Goal: Task Accomplishment & Management: Use online tool/utility

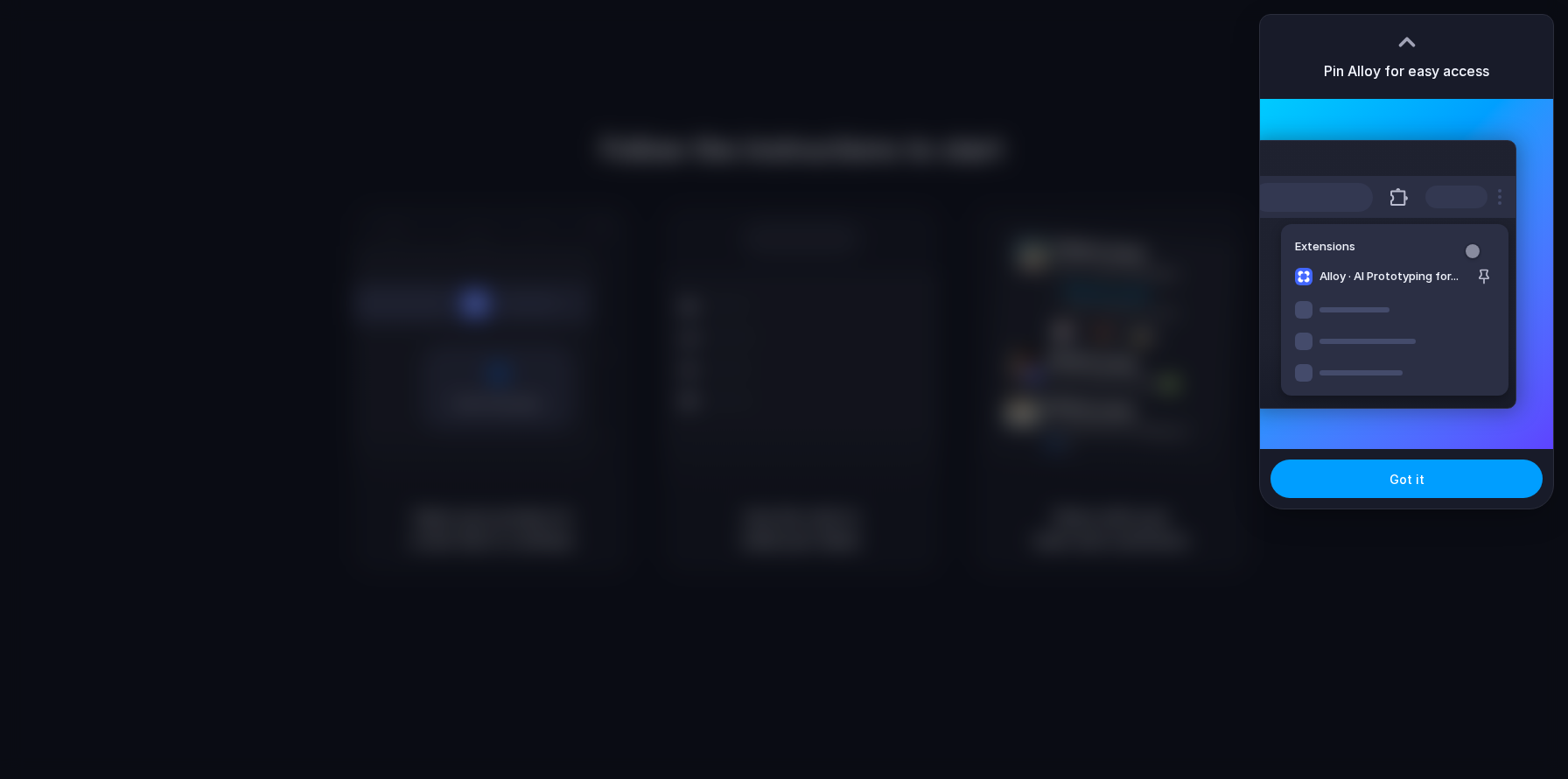
click at [1399, 477] on span "Got it" at bounding box center [1407, 479] width 35 height 19
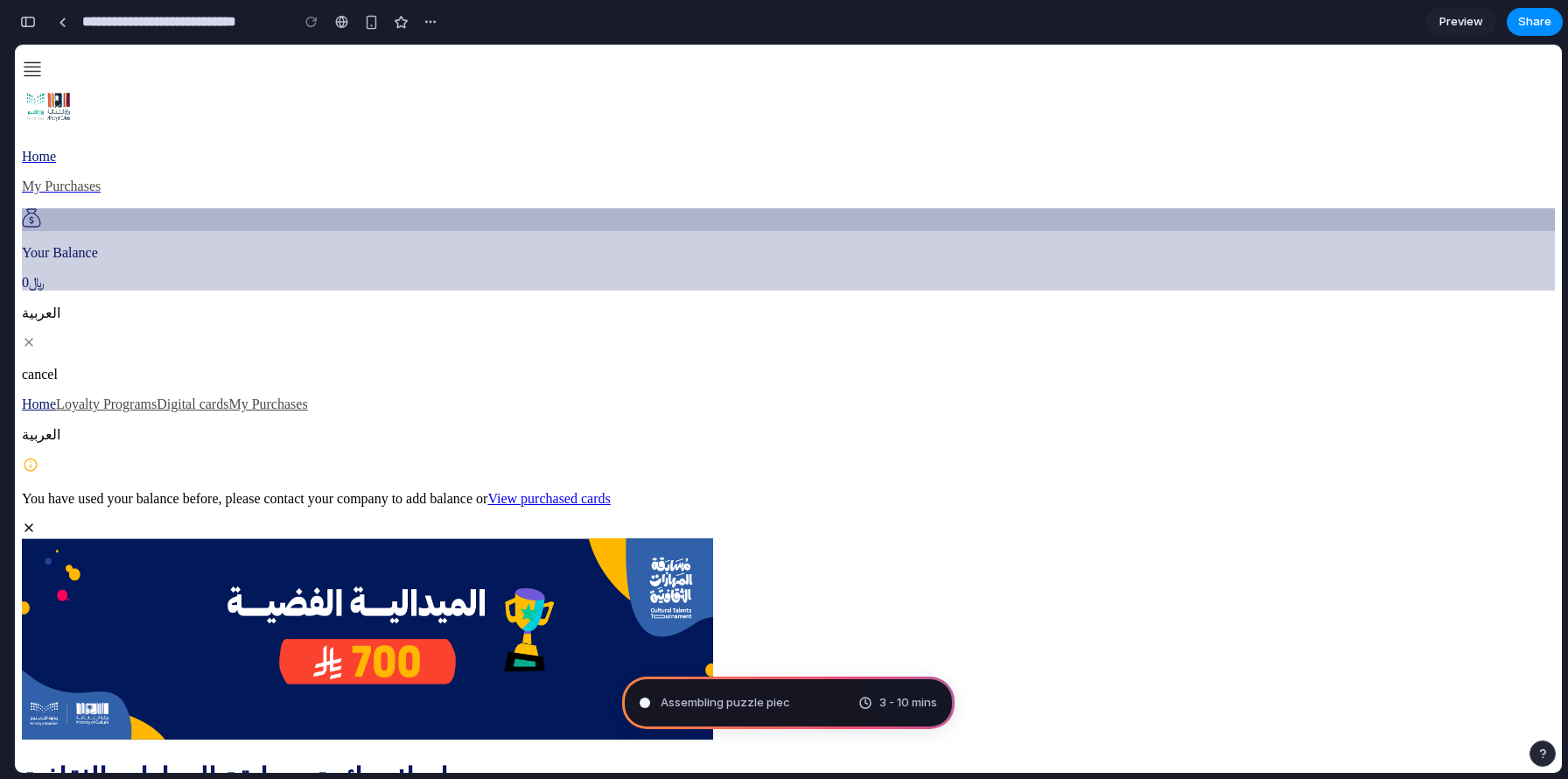
type input "**********"
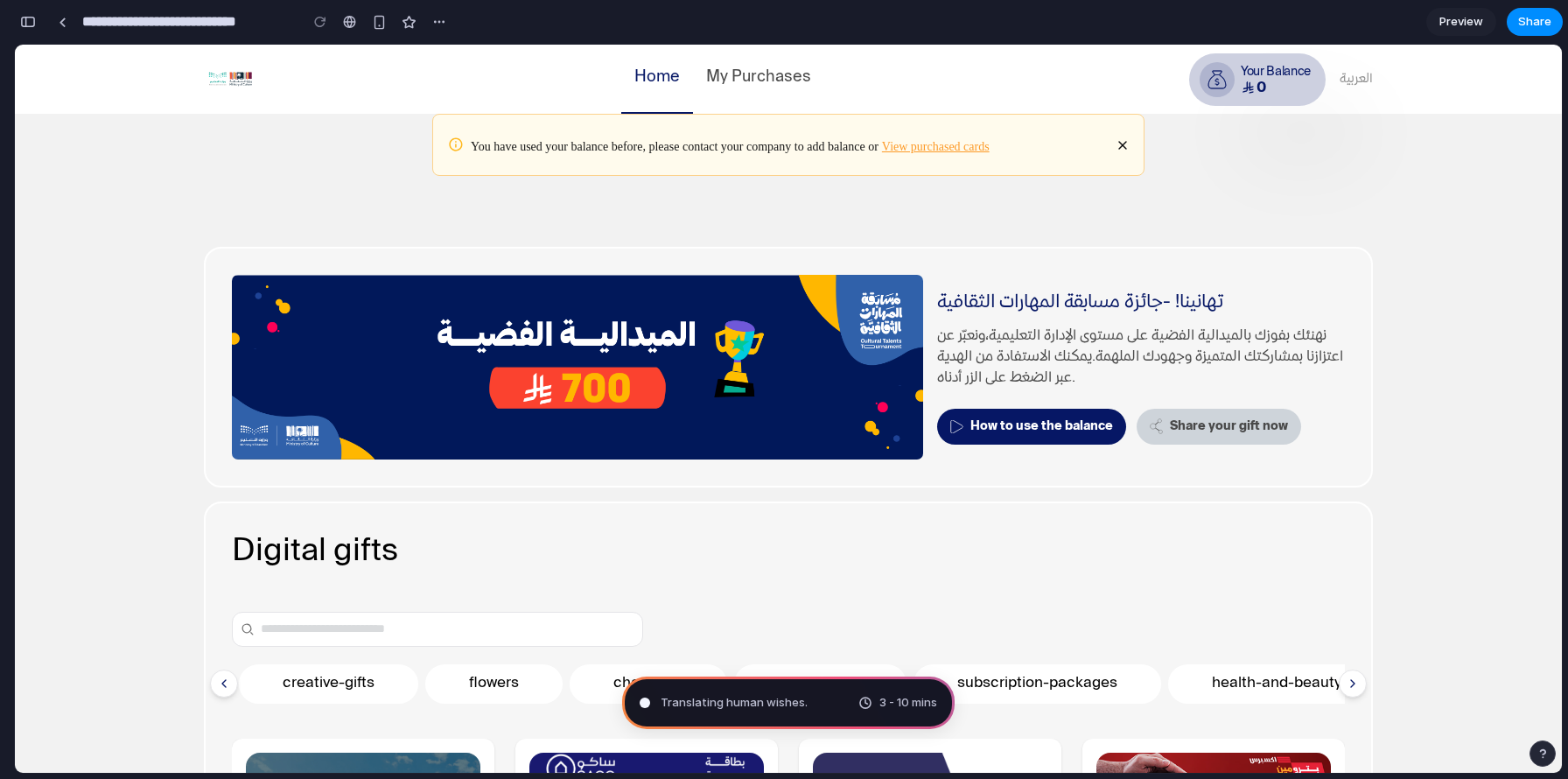
scroll to position [500, 0]
click at [1458, 24] on span "Preview" at bounding box center [1461, 21] width 43 height 18
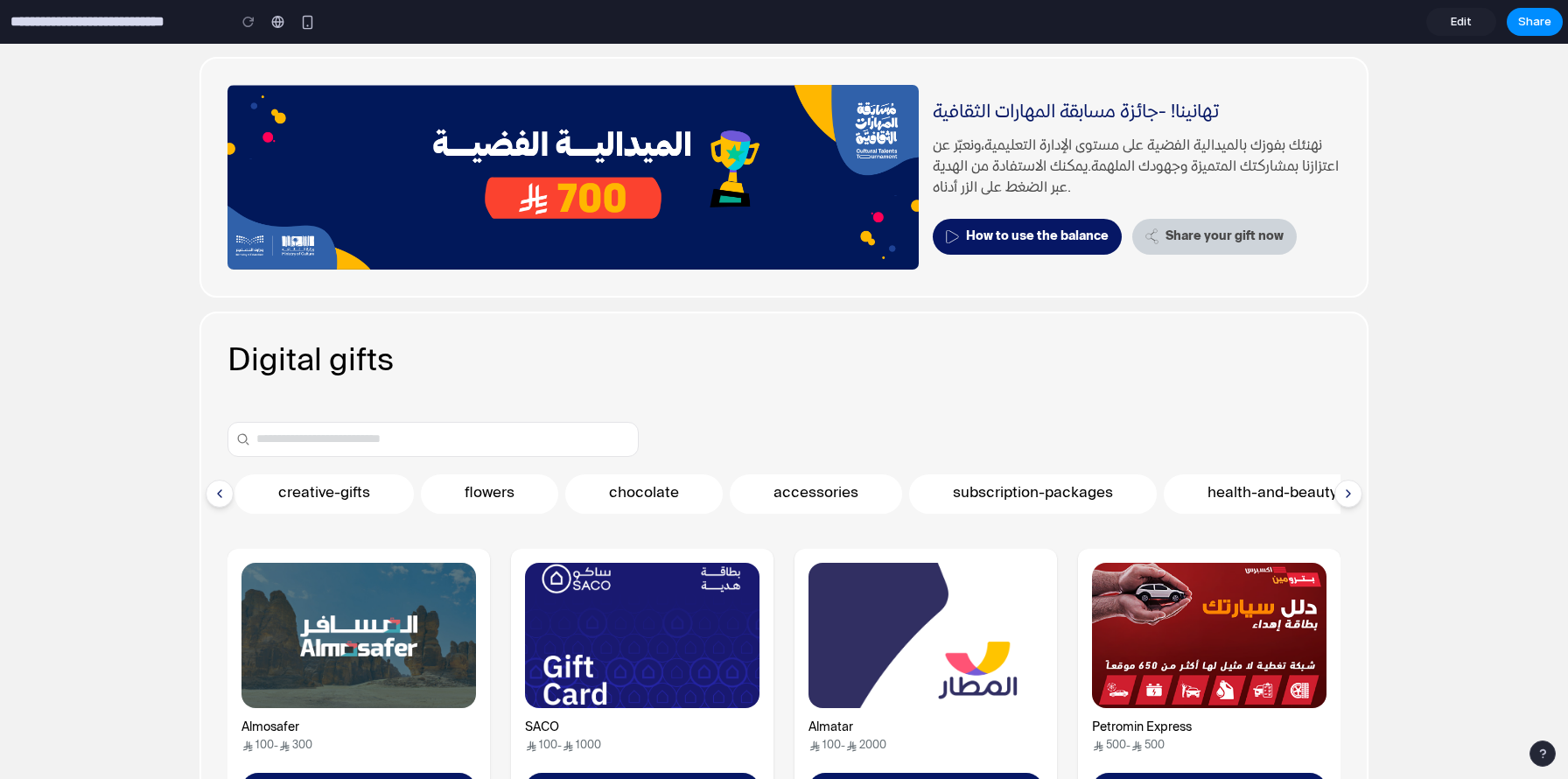
scroll to position [150, 0]
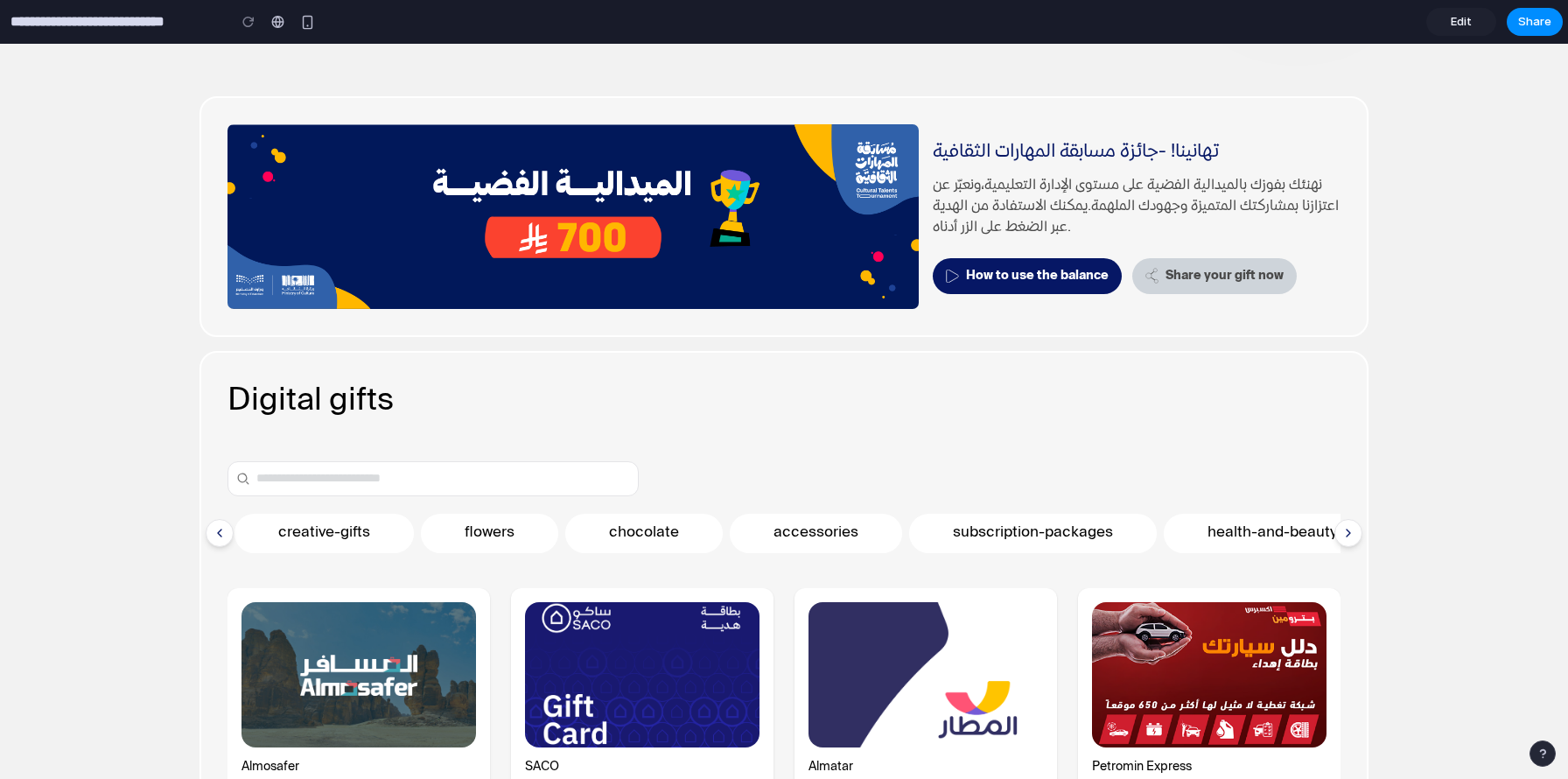
click at [1467, 28] on span "Edit" at bounding box center [1461, 21] width 21 height 18
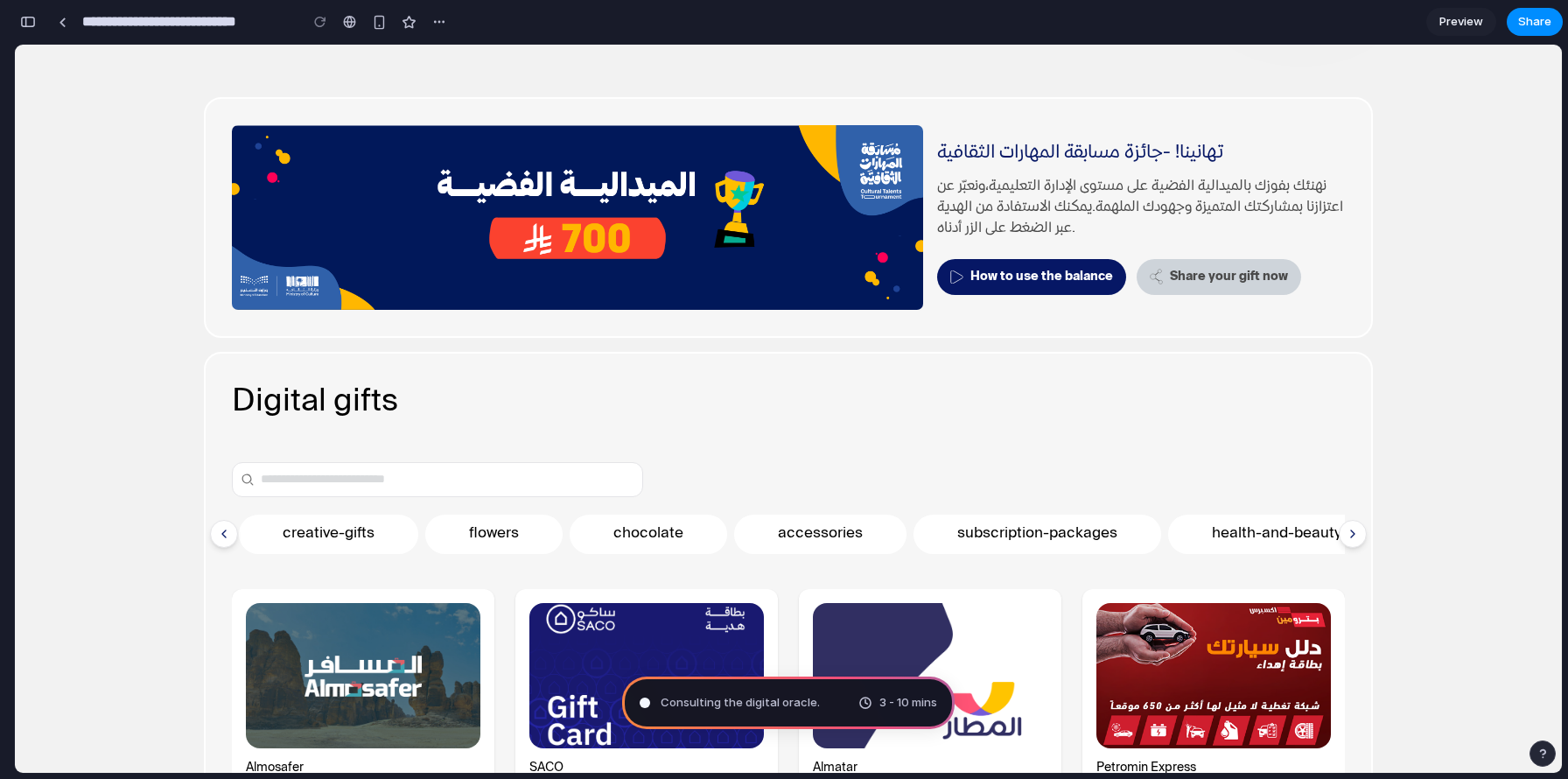
click at [736, 709] on span "Consulting the digital oracle ." at bounding box center [740, 702] width 159 height 18
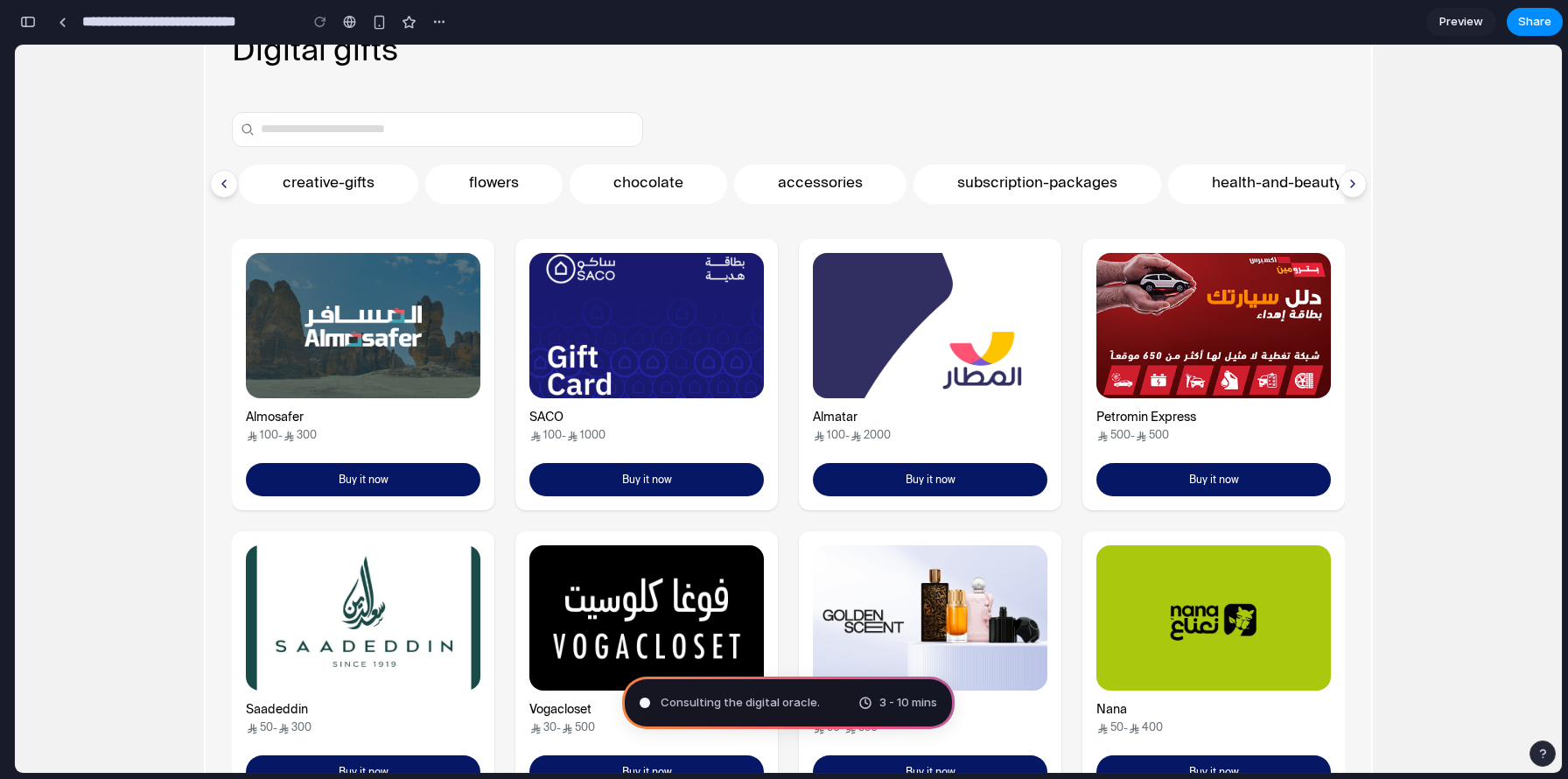
scroll to position [230, 0]
click at [24, 21] on div "button" at bounding box center [28, 21] width 16 height 12
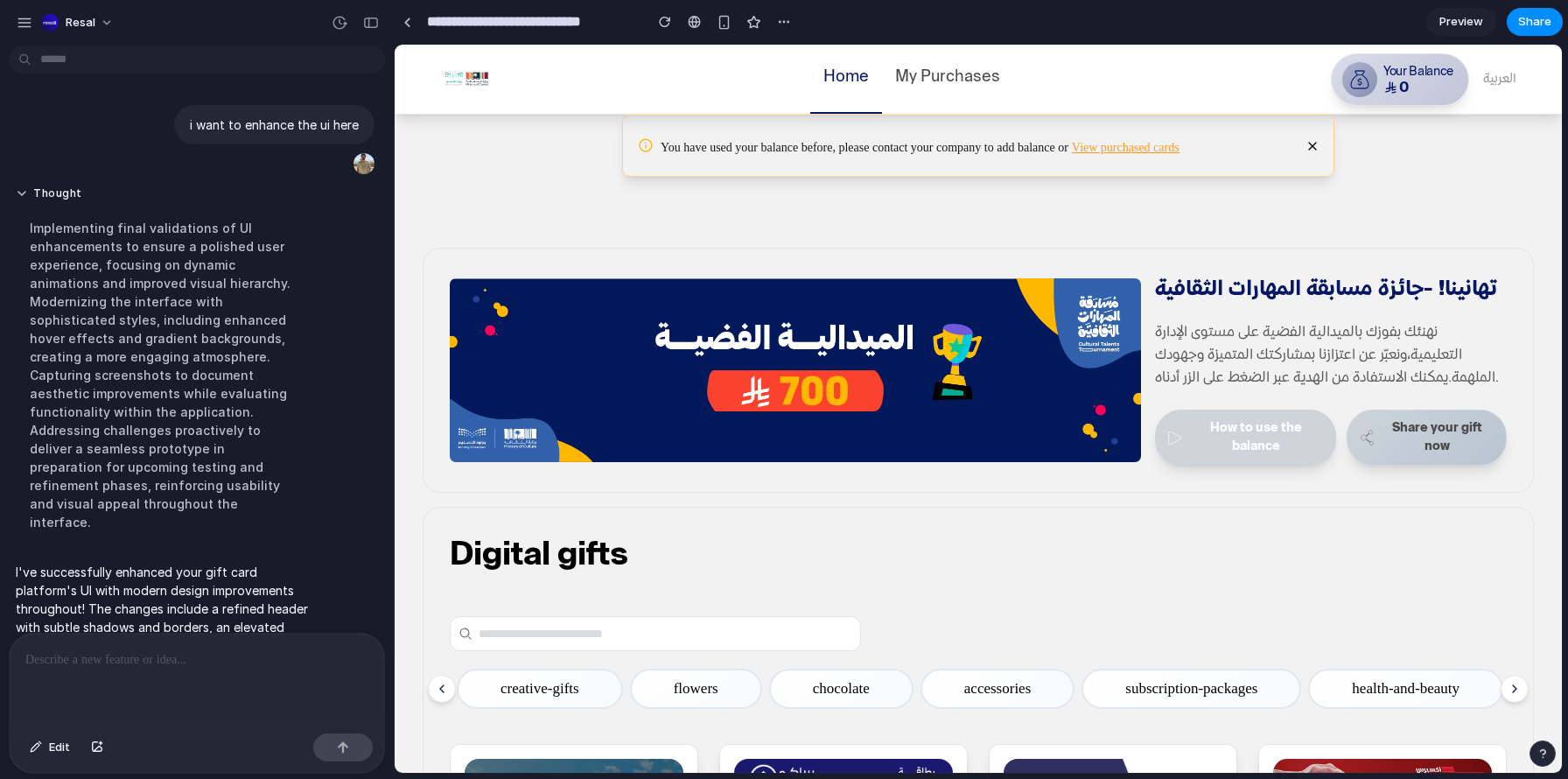
scroll to position [205, 0]
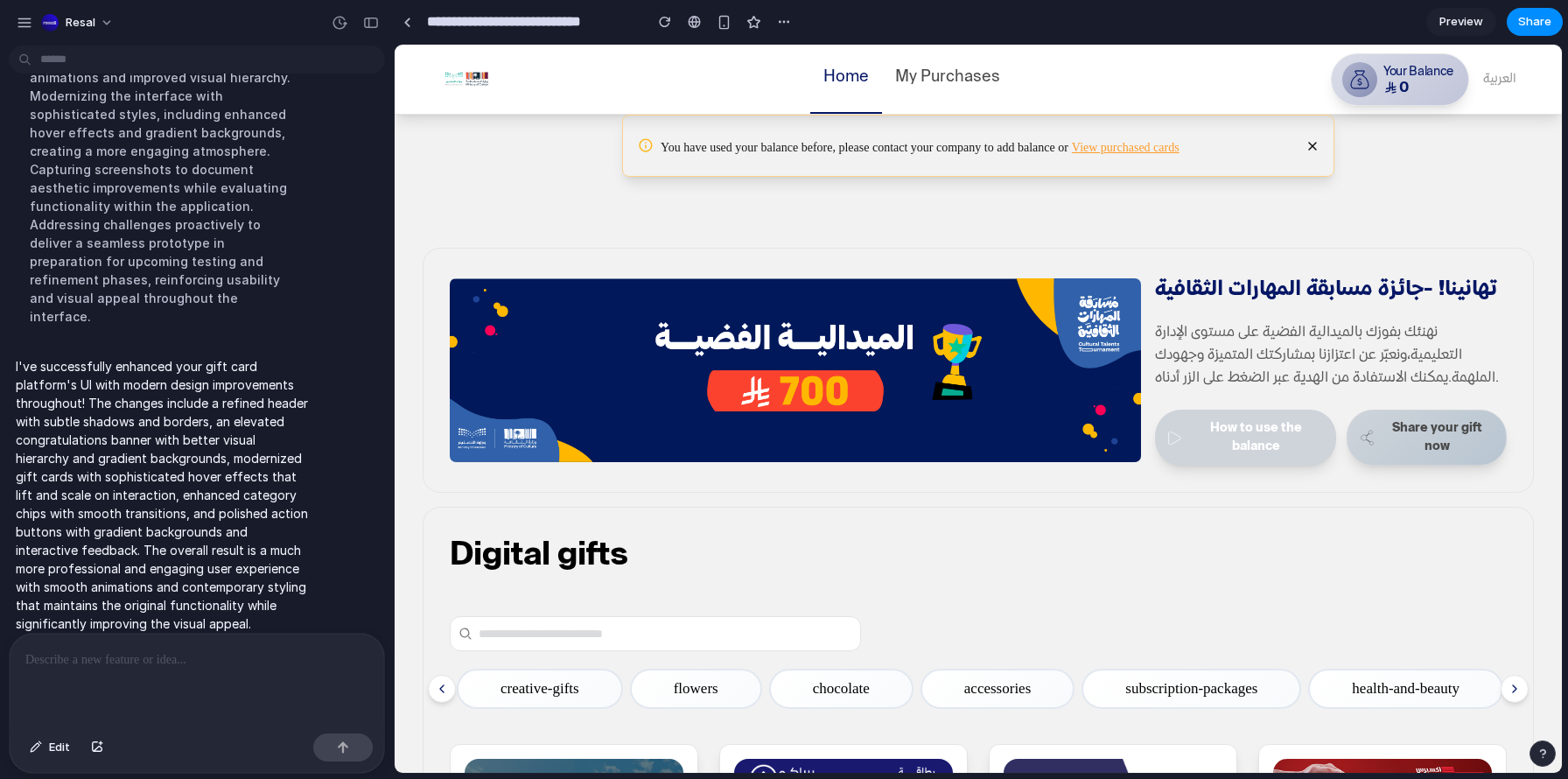
click at [1425, 80] on p "Your Balance" at bounding box center [1420, 72] width 74 height 19
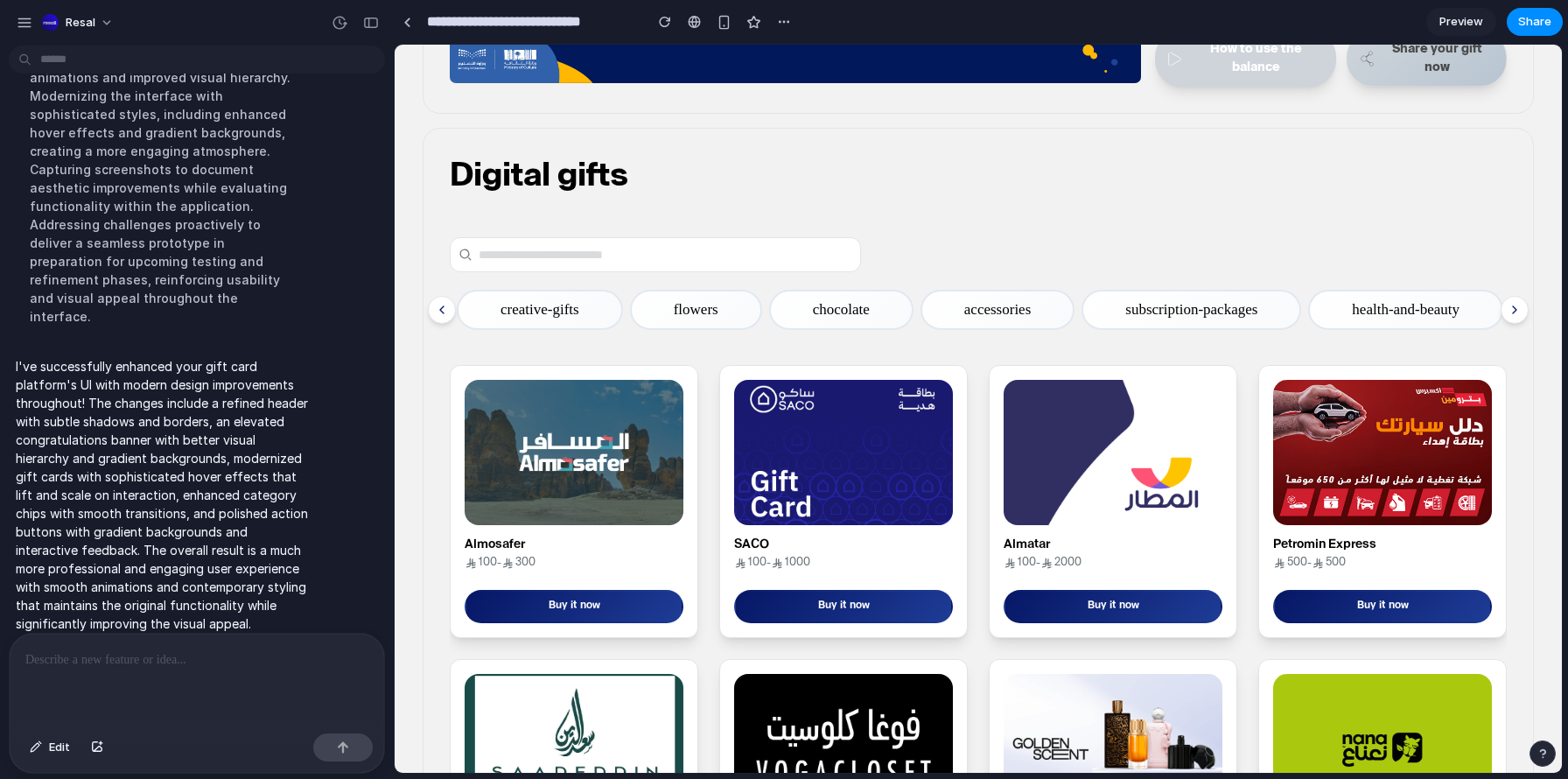
scroll to position [0, 0]
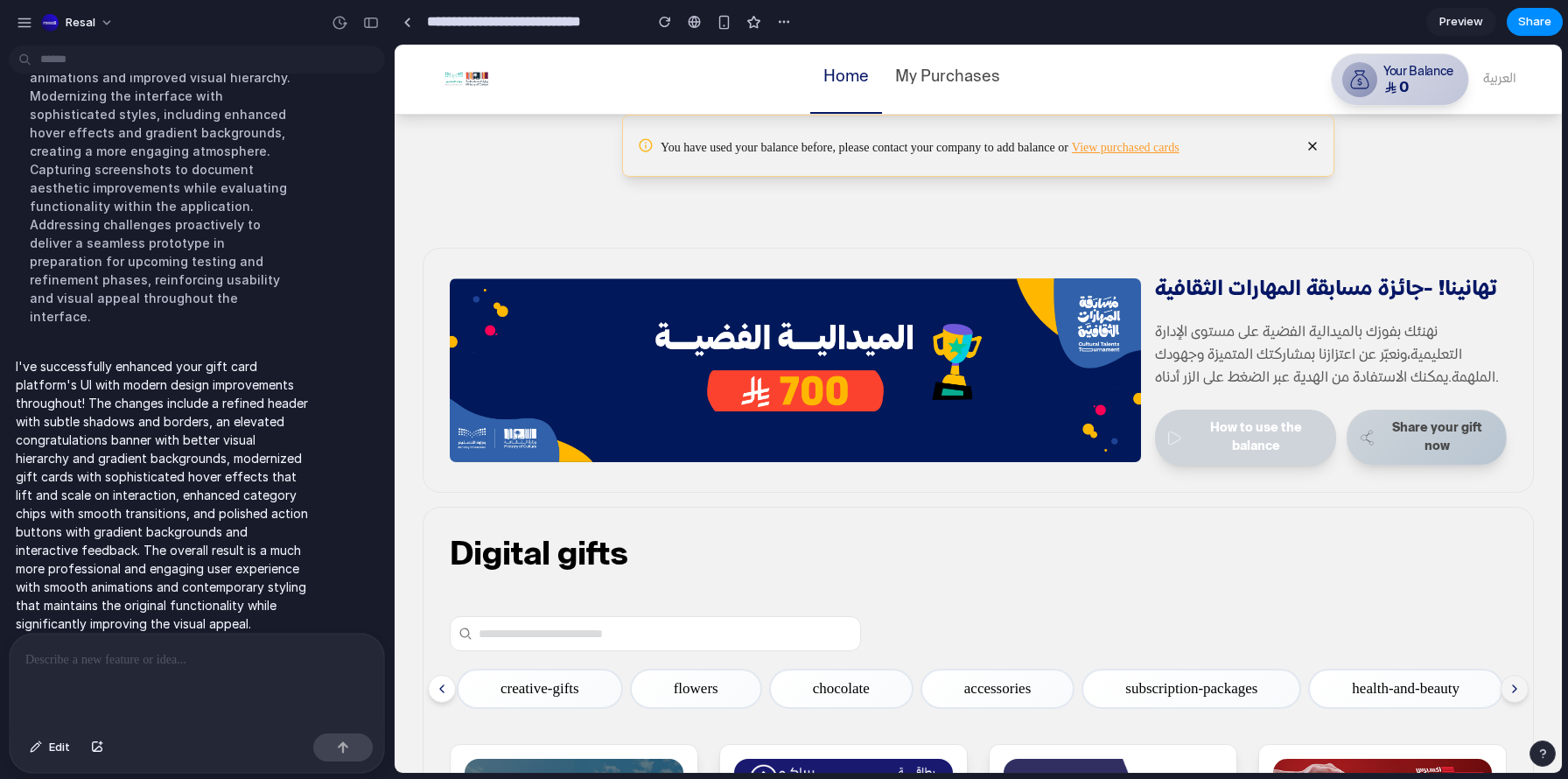
click at [1512, 693] on icon at bounding box center [1514, 688] width 14 height 14
click at [1315, 145] on icon at bounding box center [1312, 145] width 14 height 14
click at [946, 81] on p "My Purchases" at bounding box center [948, 79] width 105 height 24
click at [931, 90] on link "My Purchases" at bounding box center [947, 79] width 131 height 69
click at [1475, 12] on link "Preview" at bounding box center [1462, 22] width 70 height 28
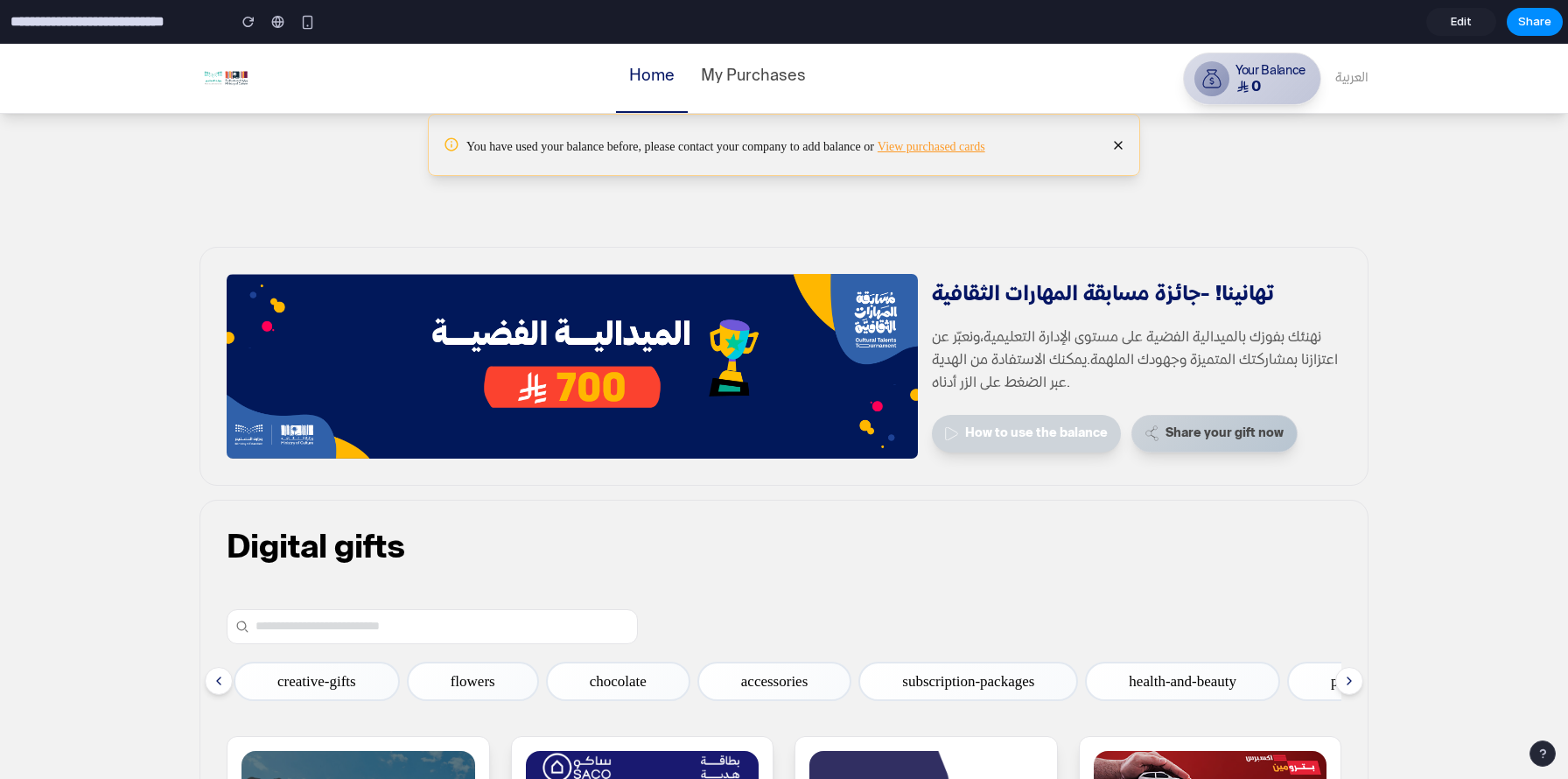
click at [738, 77] on p "My Purchases" at bounding box center [754, 78] width 105 height 24
click at [680, 73] on link "Home" at bounding box center [652, 78] width 72 height 69
click at [643, 81] on p "Home" at bounding box center [651, 78] width 45 height 24
click at [1209, 82] on icon at bounding box center [1212, 79] width 19 height 19
click at [1342, 76] on p "العربية" at bounding box center [1352, 79] width 33 height 19
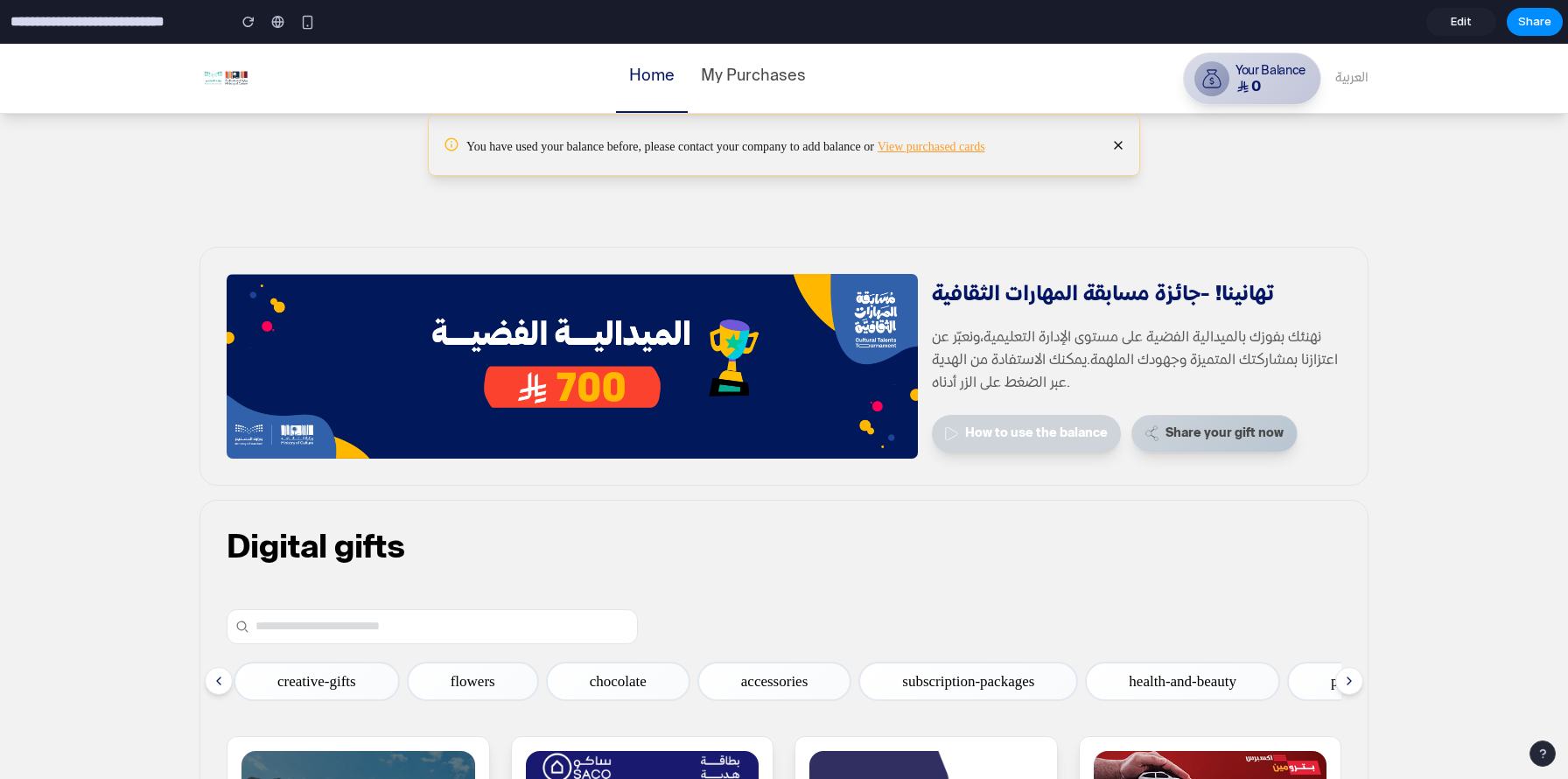
click at [1118, 144] on icon at bounding box center [1118, 145] width 7 height 7
click at [484, 690] on p "flowers" at bounding box center [473, 682] width 44 height 23
click at [636, 674] on p "chocolate" at bounding box center [618, 682] width 56 height 23
